Goal: Download file/media

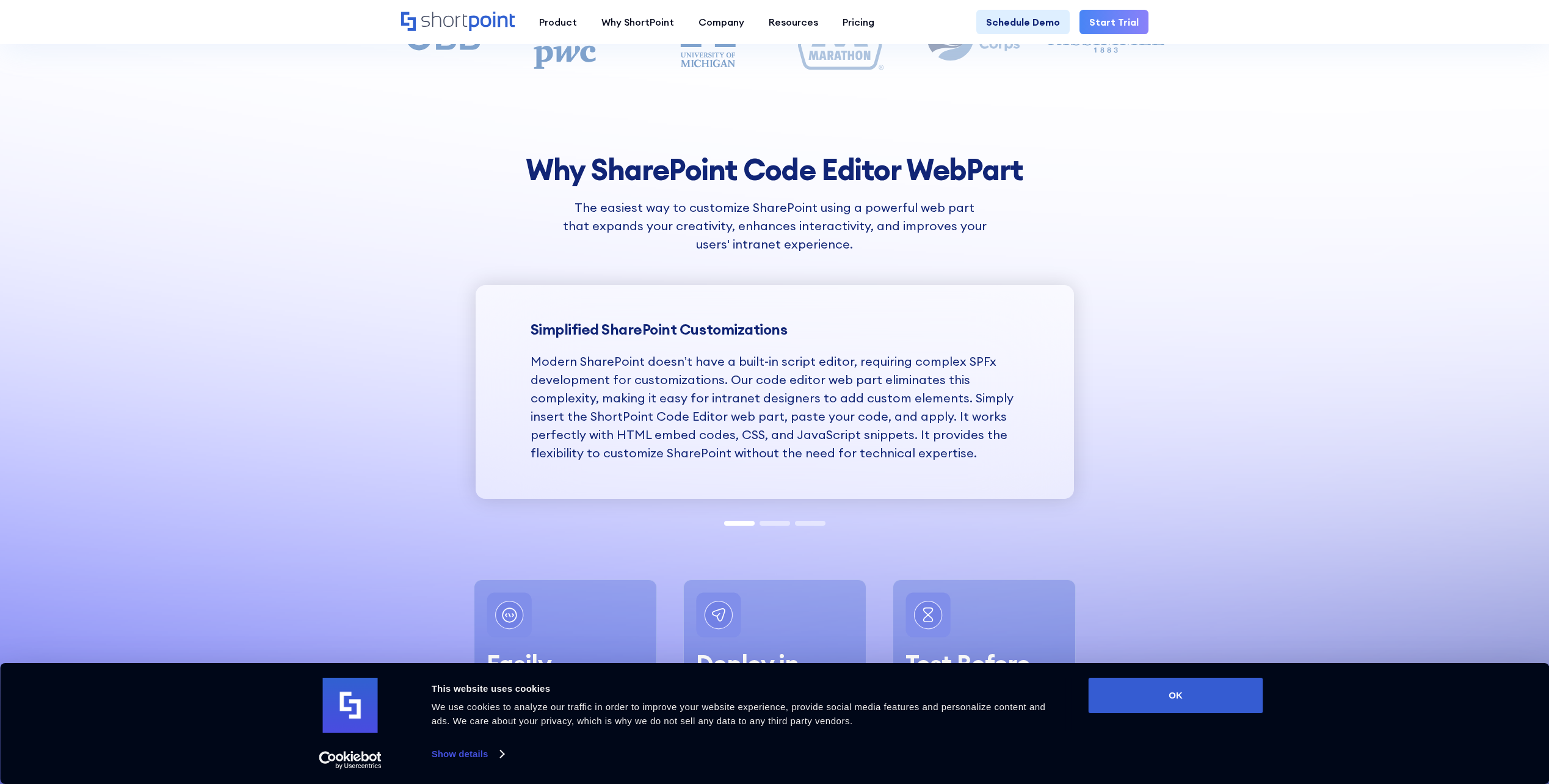
scroll to position [1160, 0]
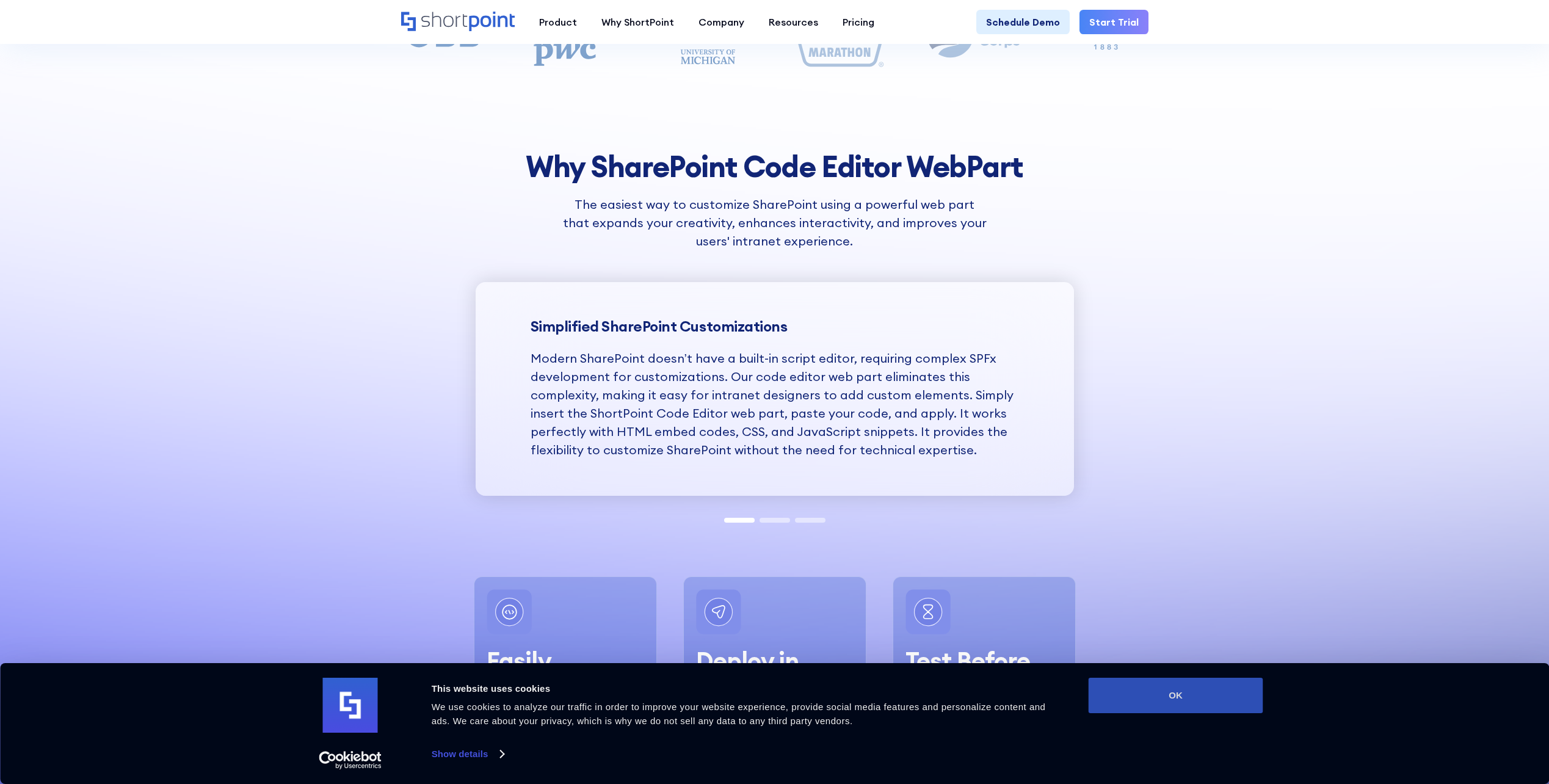
click at [1181, 705] on button "OK" at bounding box center [1175, 696] width 174 height 35
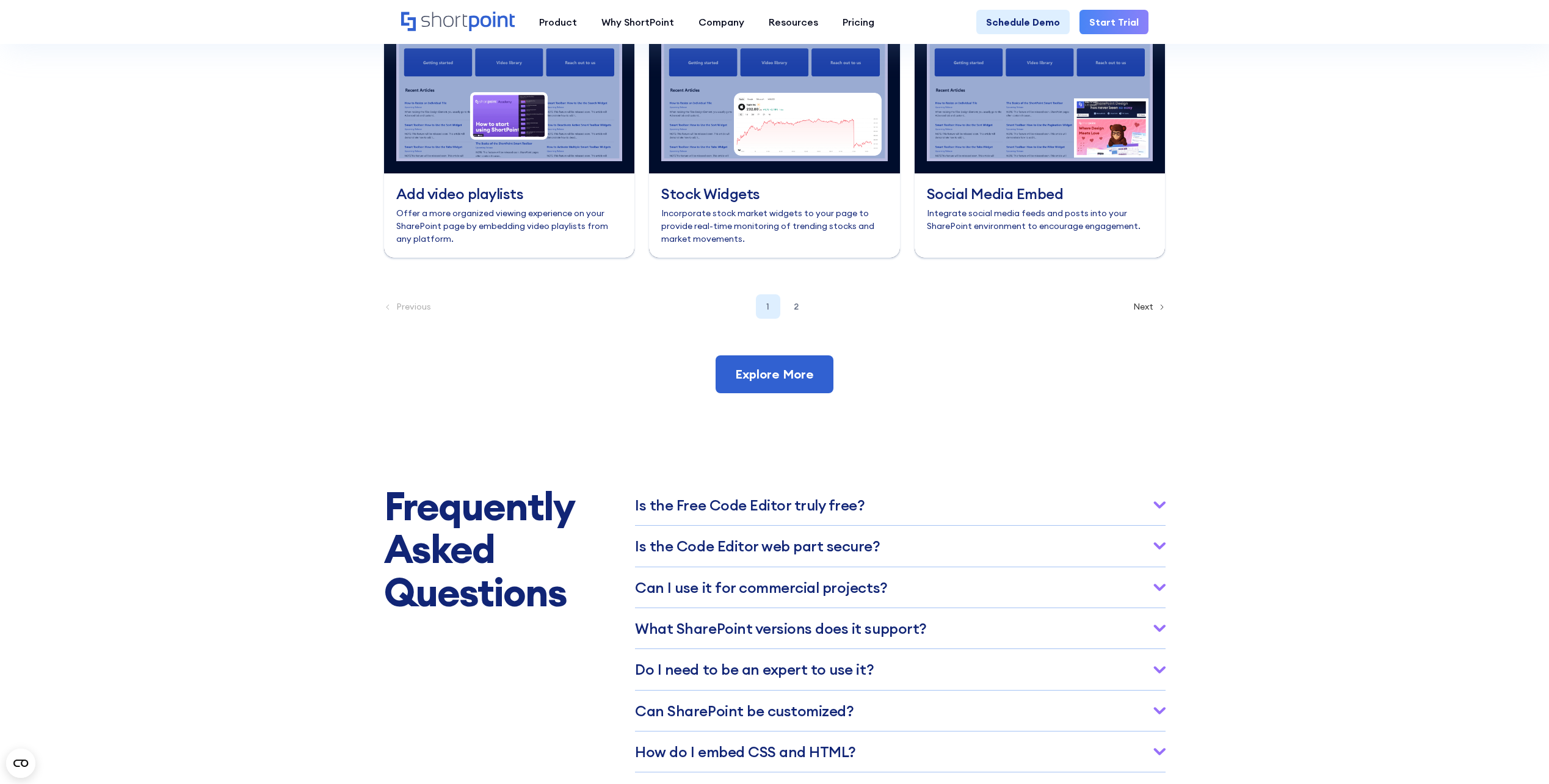
scroll to position [5460, 0]
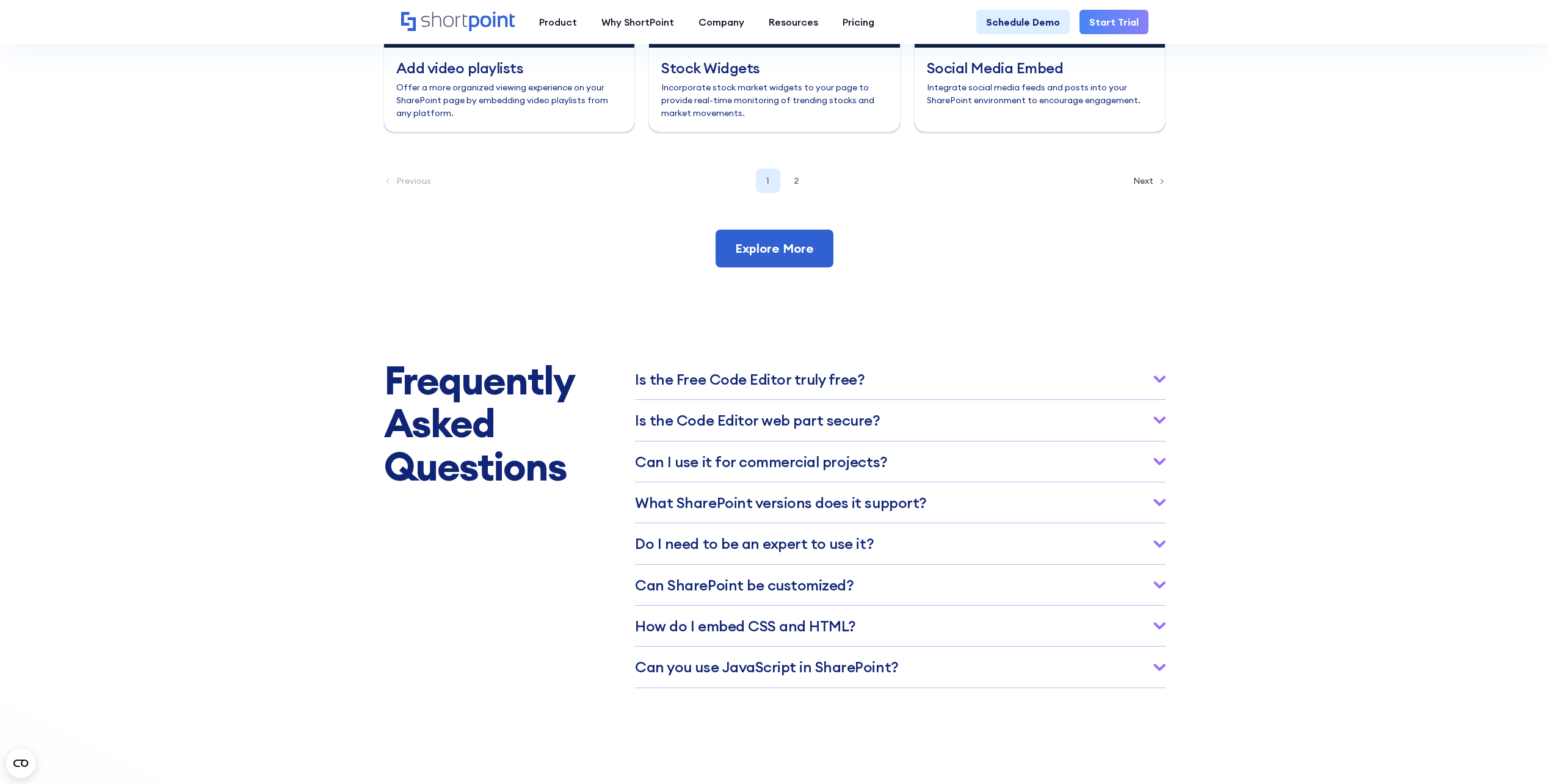
click at [727, 387] on h3 "Is the Free Co﻿de Editor truly free?" at bounding box center [750, 379] width 229 height 16
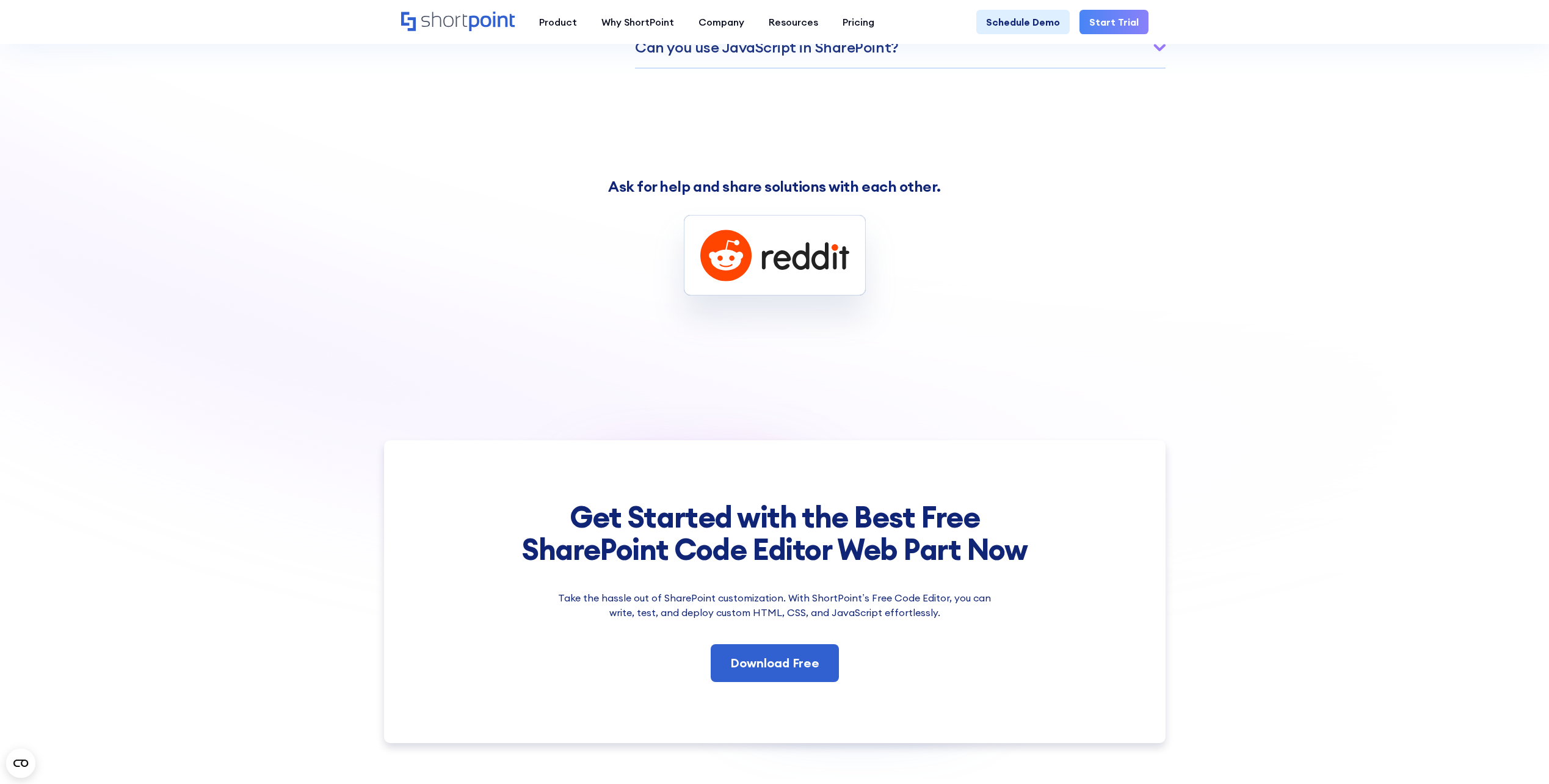
scroll to position [6253, 0]
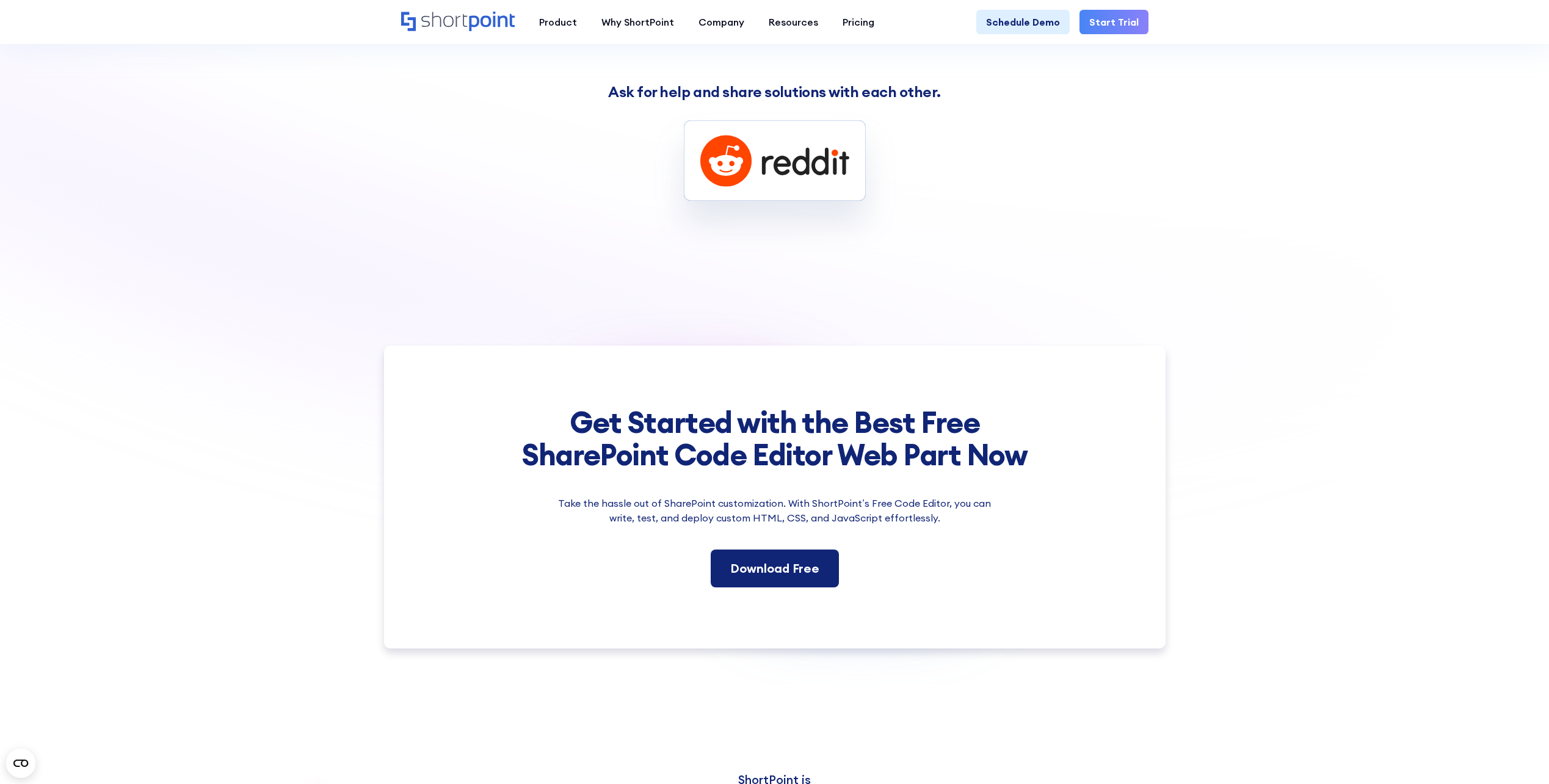
click at [782, 588] on link "Download Free" at bounding box center [774, 568] width 128 height 38
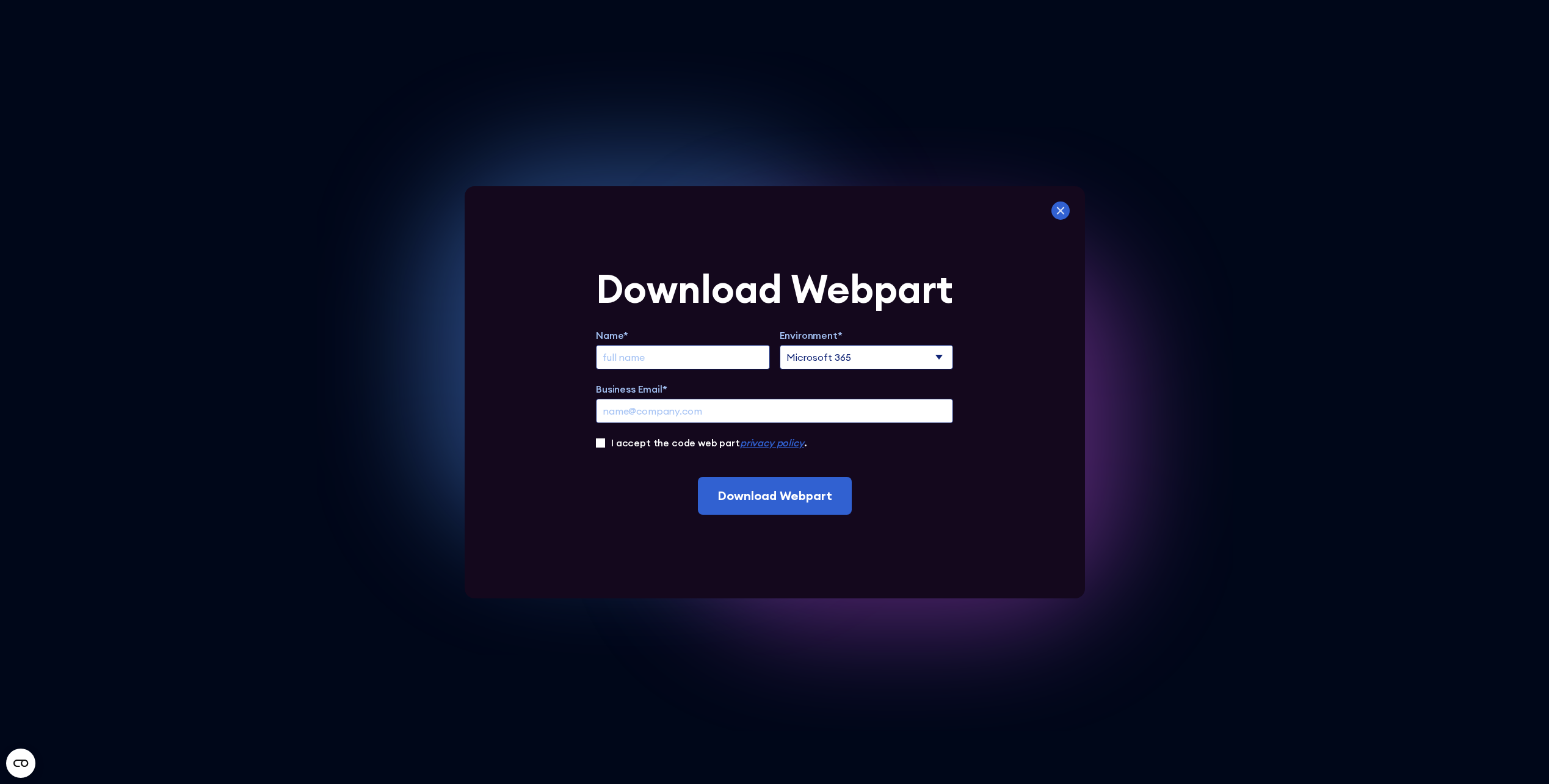
click at [1062, 213] on icon at bounding box center [1060, 210] width 8 height 8
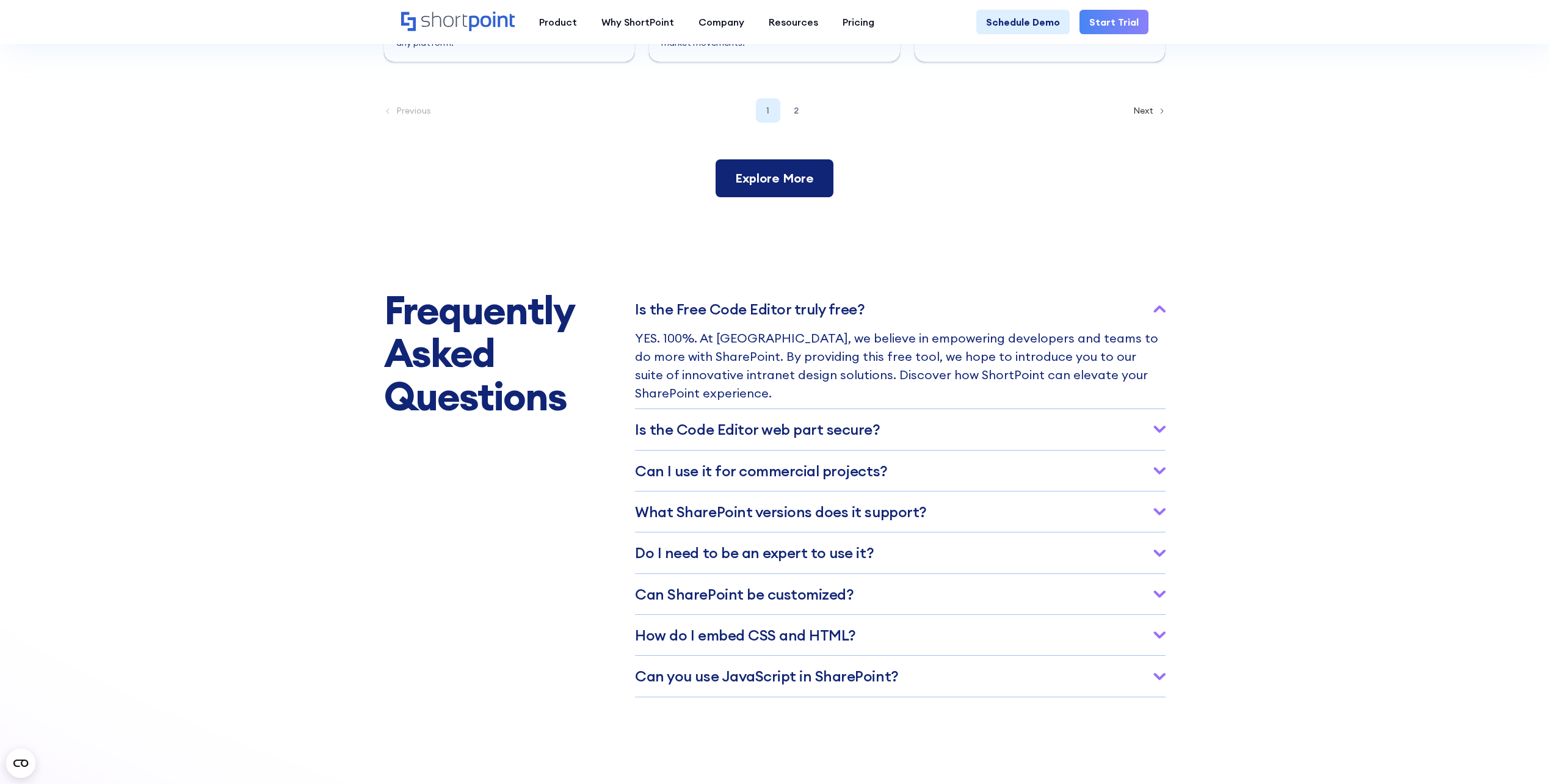
scroll to position [5460, 0]
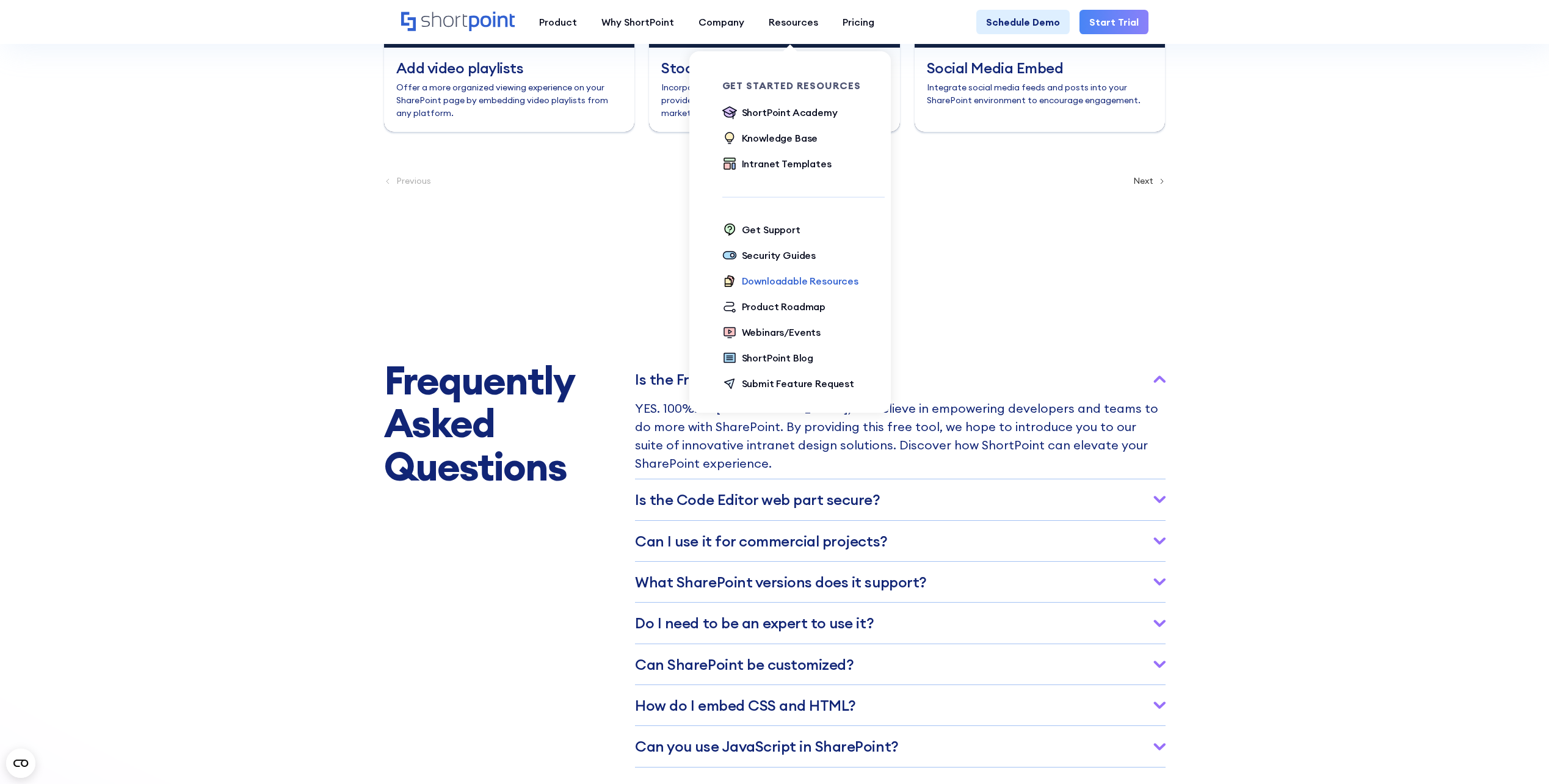
click at [784, 277] on div "Downloadable Resources" at bounding box center [800, 281] width 117 height 15
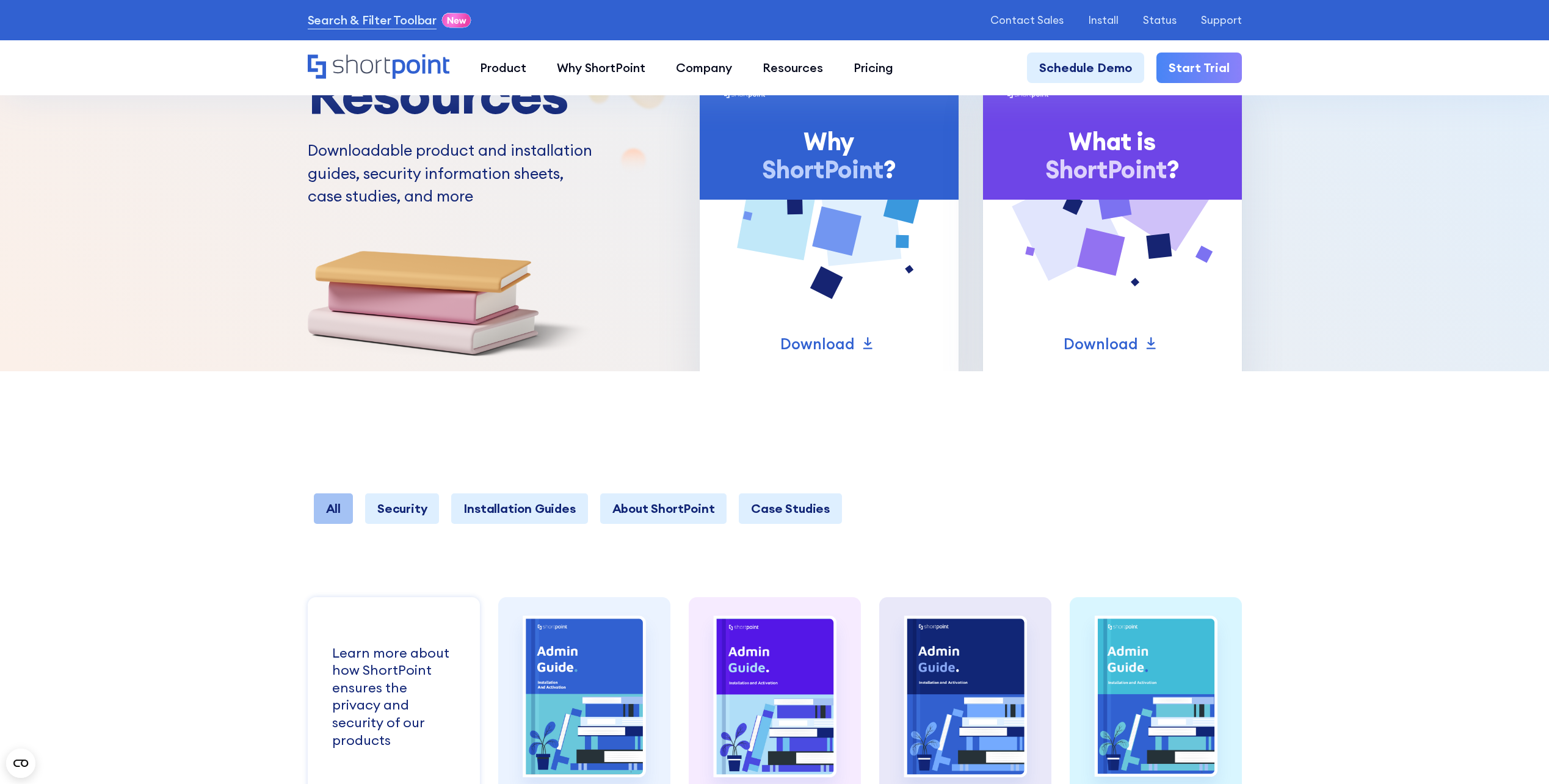
scroll to position [244, 0]
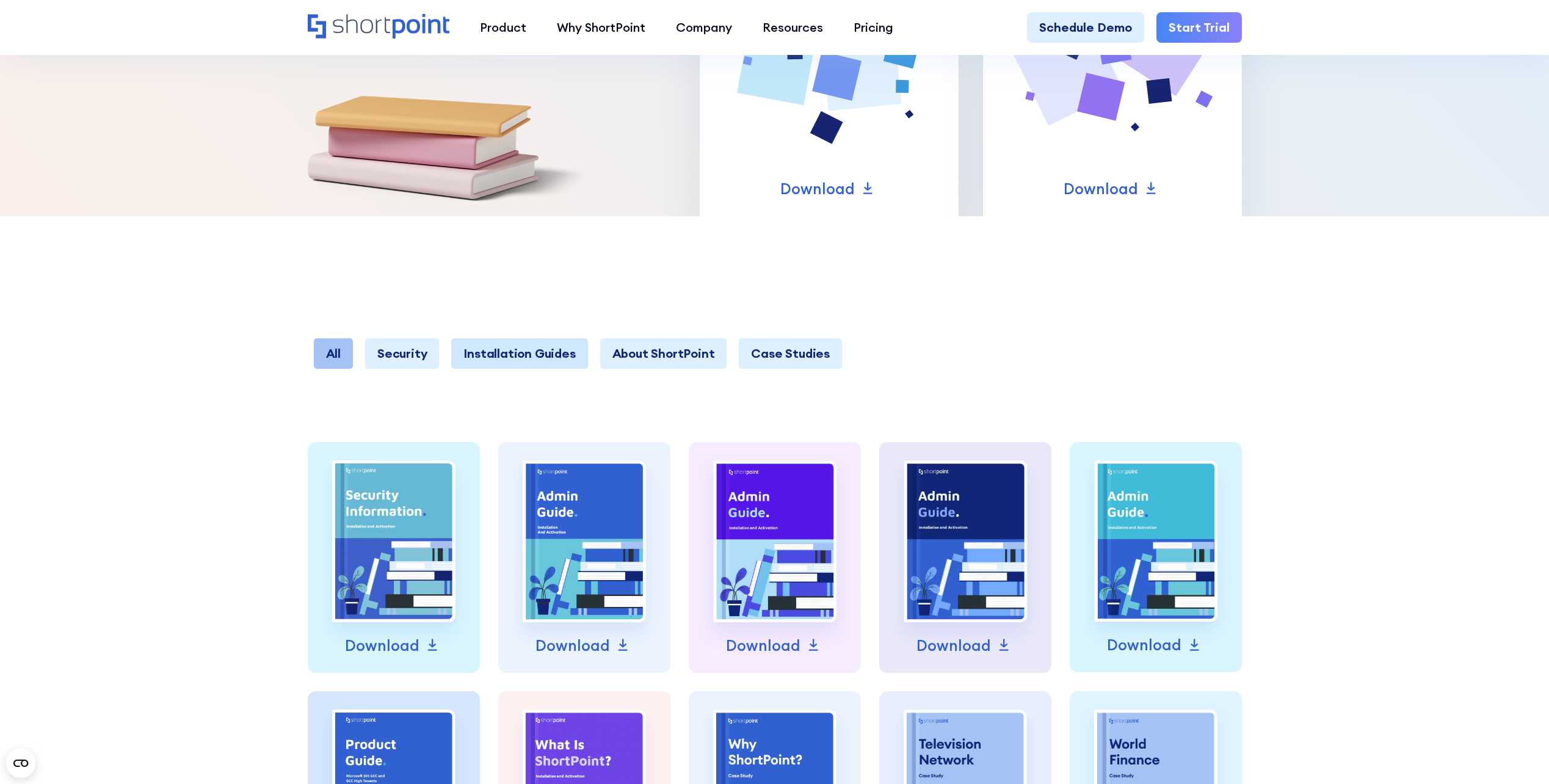
click at [487, 355] on link "Installation Guides" at bounding box center [520, 353] width 136 height 30
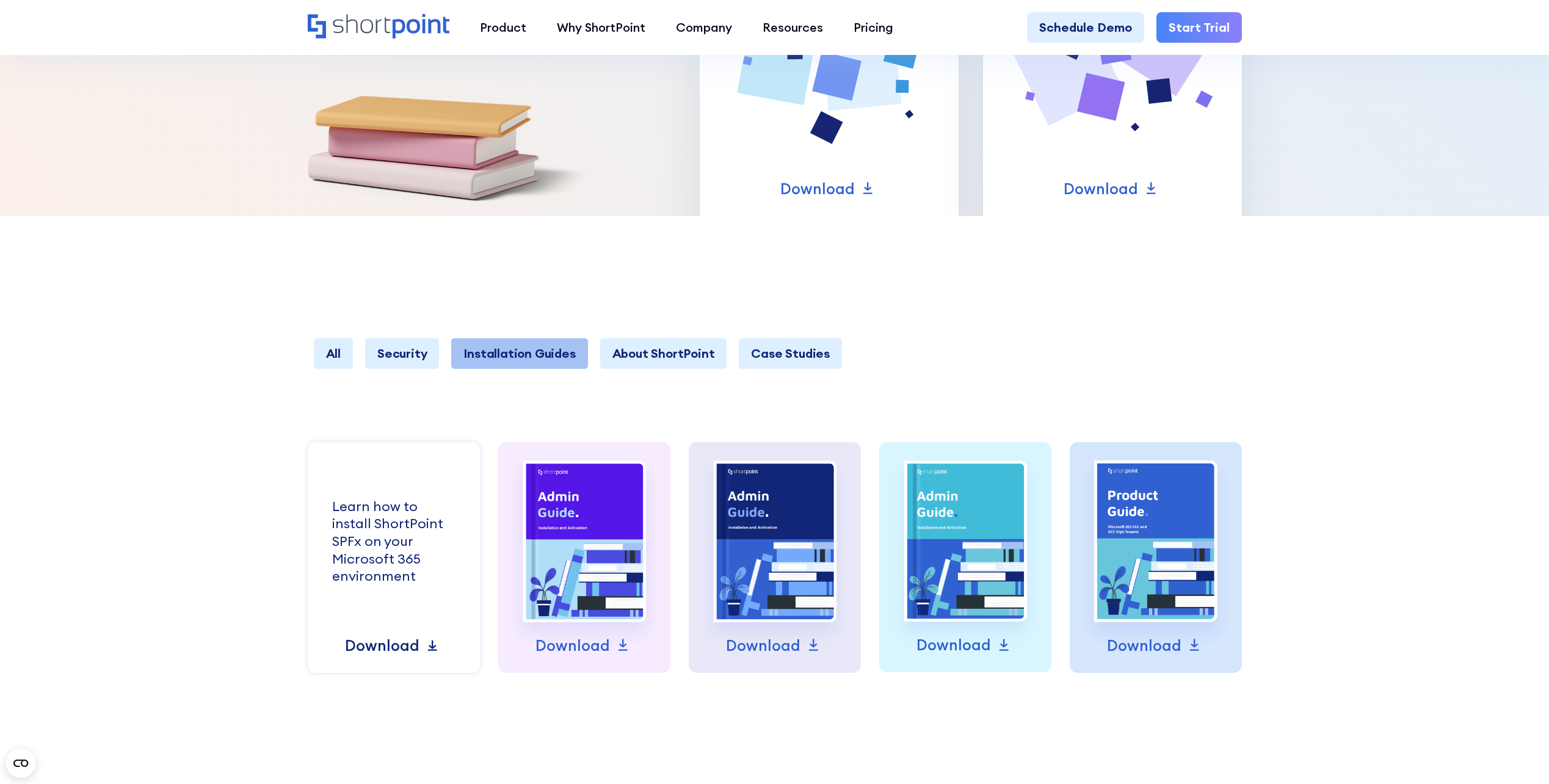
click at [396, 647] on p "Download" at bounding box center [382, 646] width 74 height 23
